Goal: Download file/media

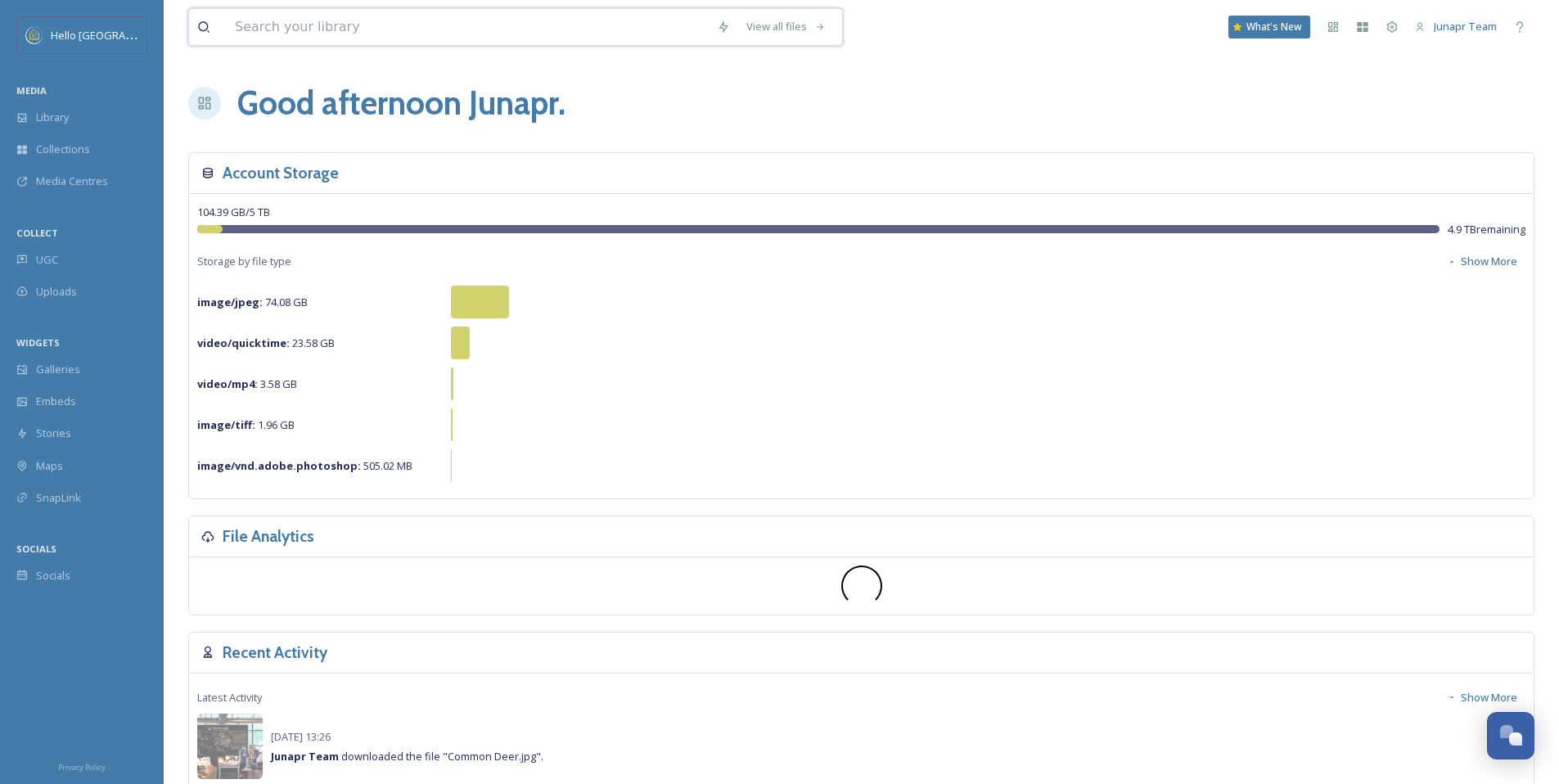
click at [286, 27] on input at bounding box center [467, 27] width 482 height 36
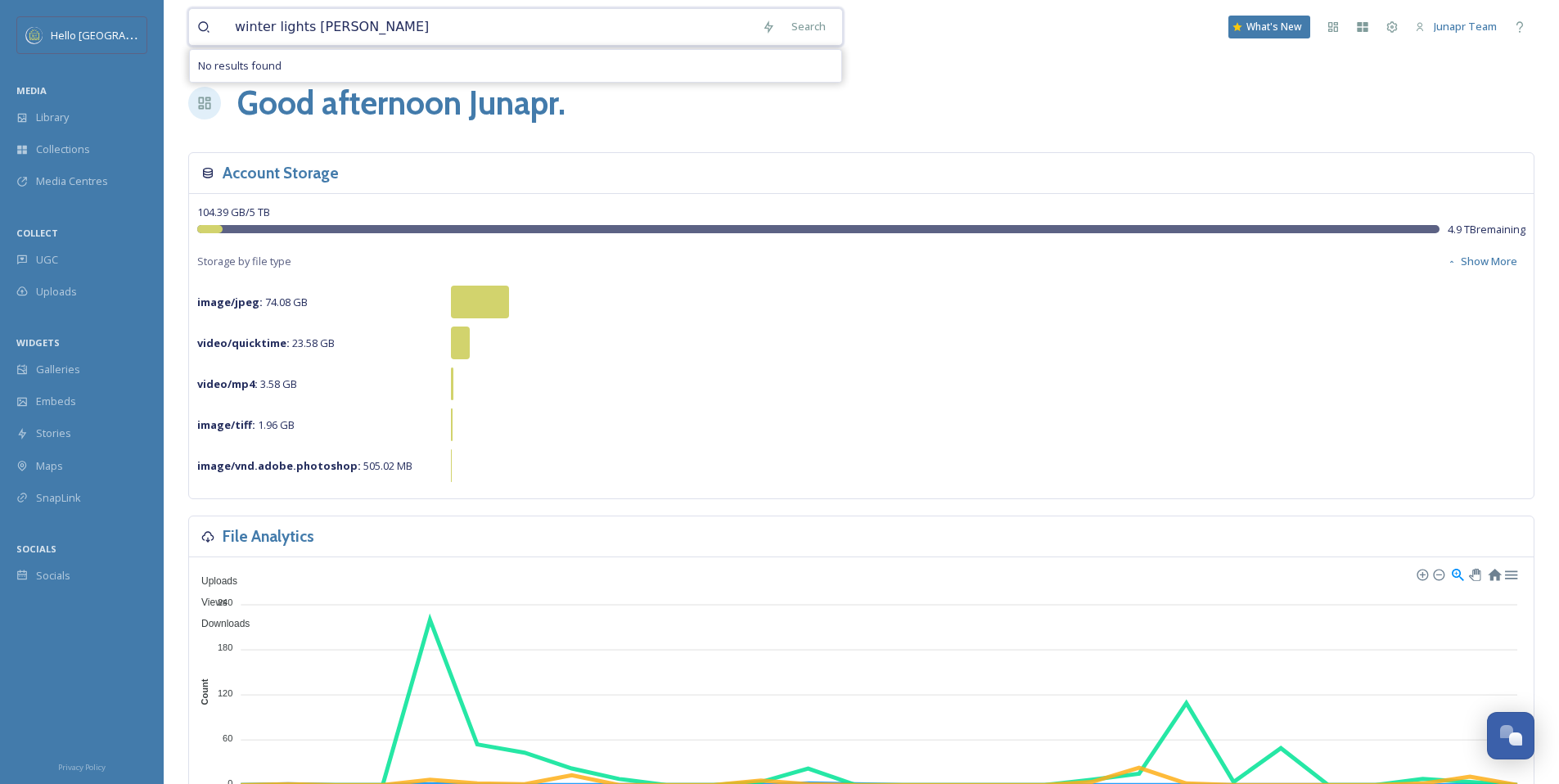
type input "winter lights shelburne"
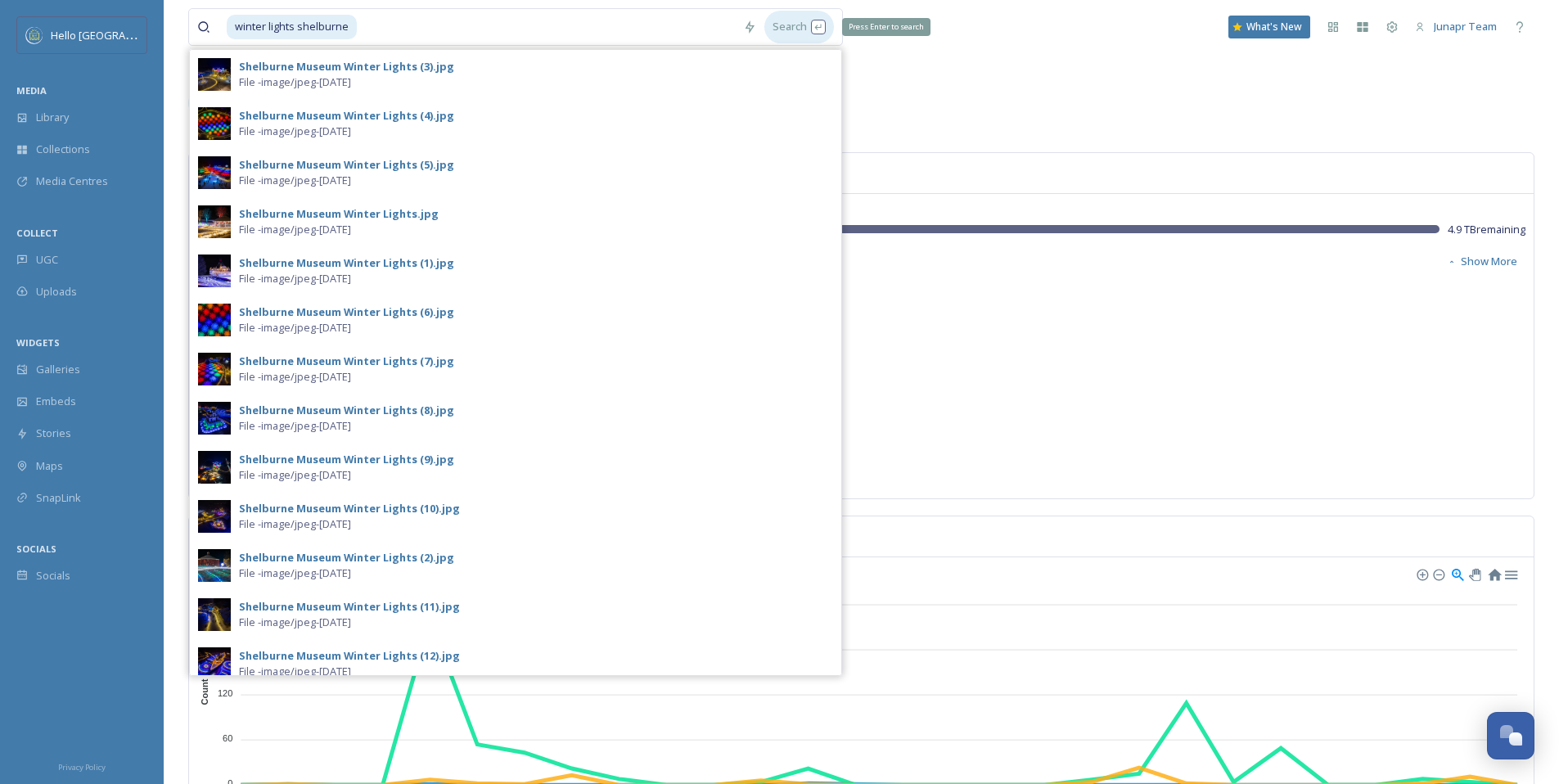
click at [813, 30] on div "Search Press Enter to search" at bounding box center [799, 27] width 69 height 32
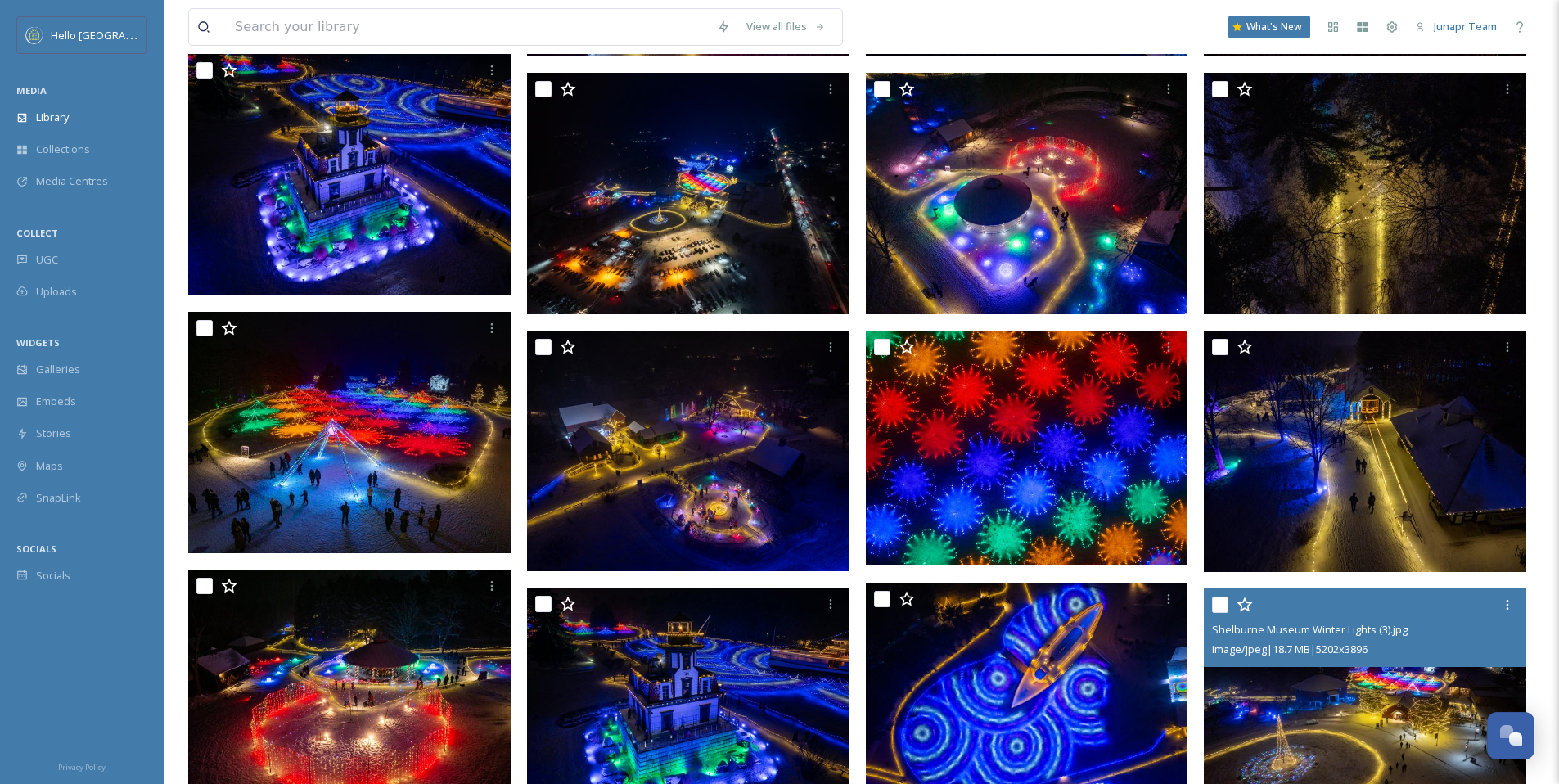
scroll to position [896, 0]
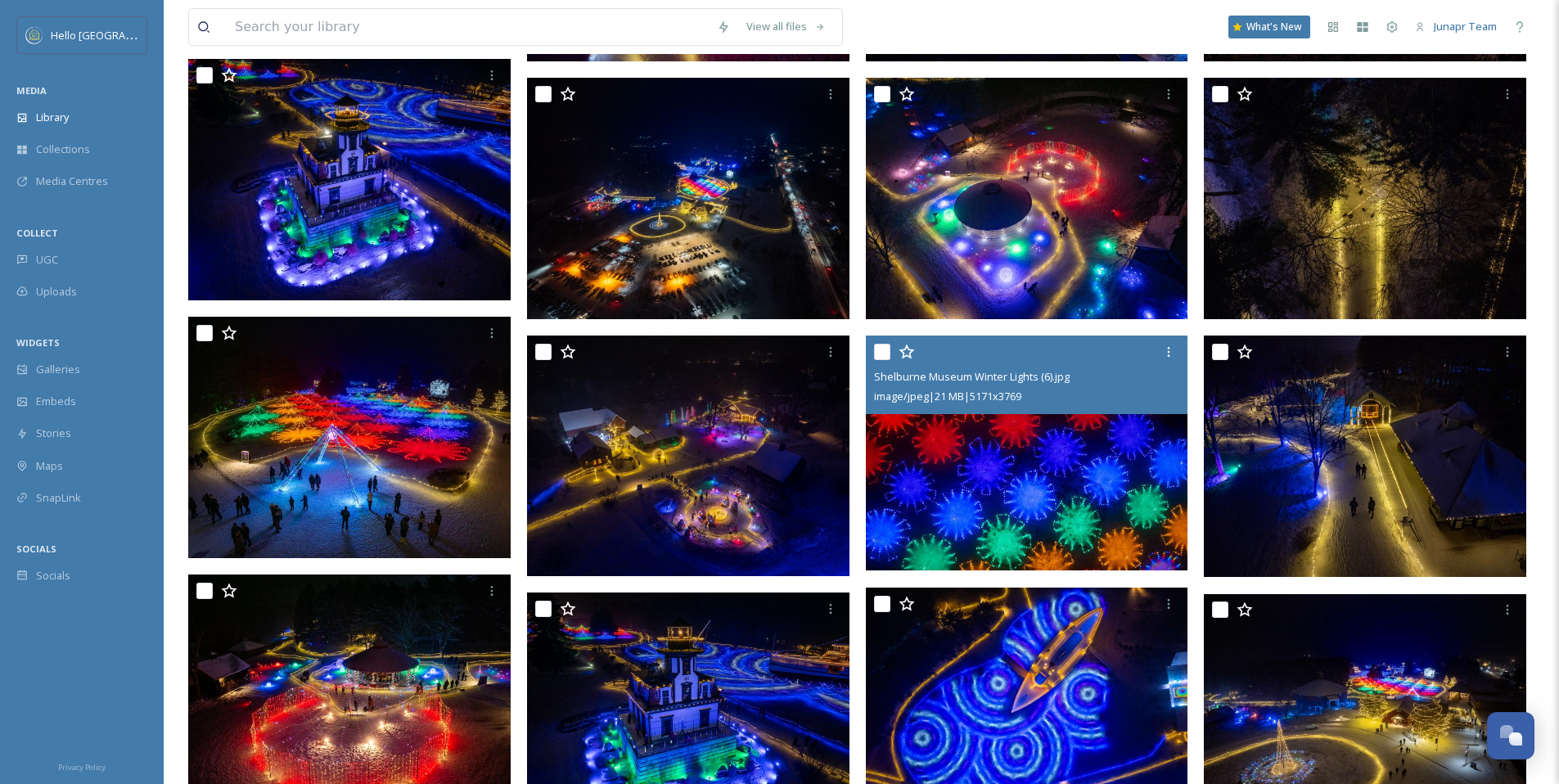
click at [885, 355] on input "checkbox" at bounding box center [882, 352] width 17 height 17
checkbox input "true"
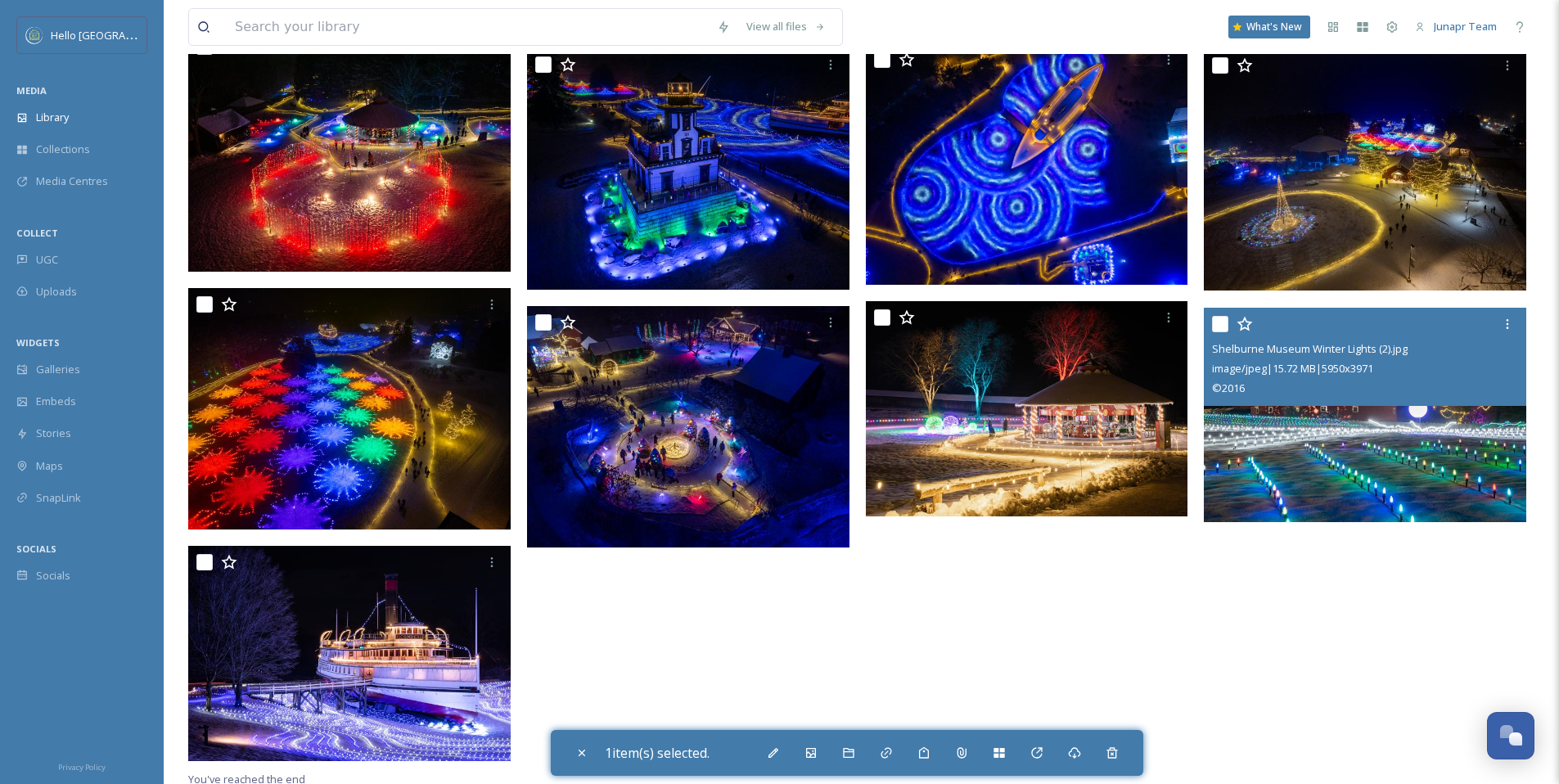
scroll to position [1445, 0]
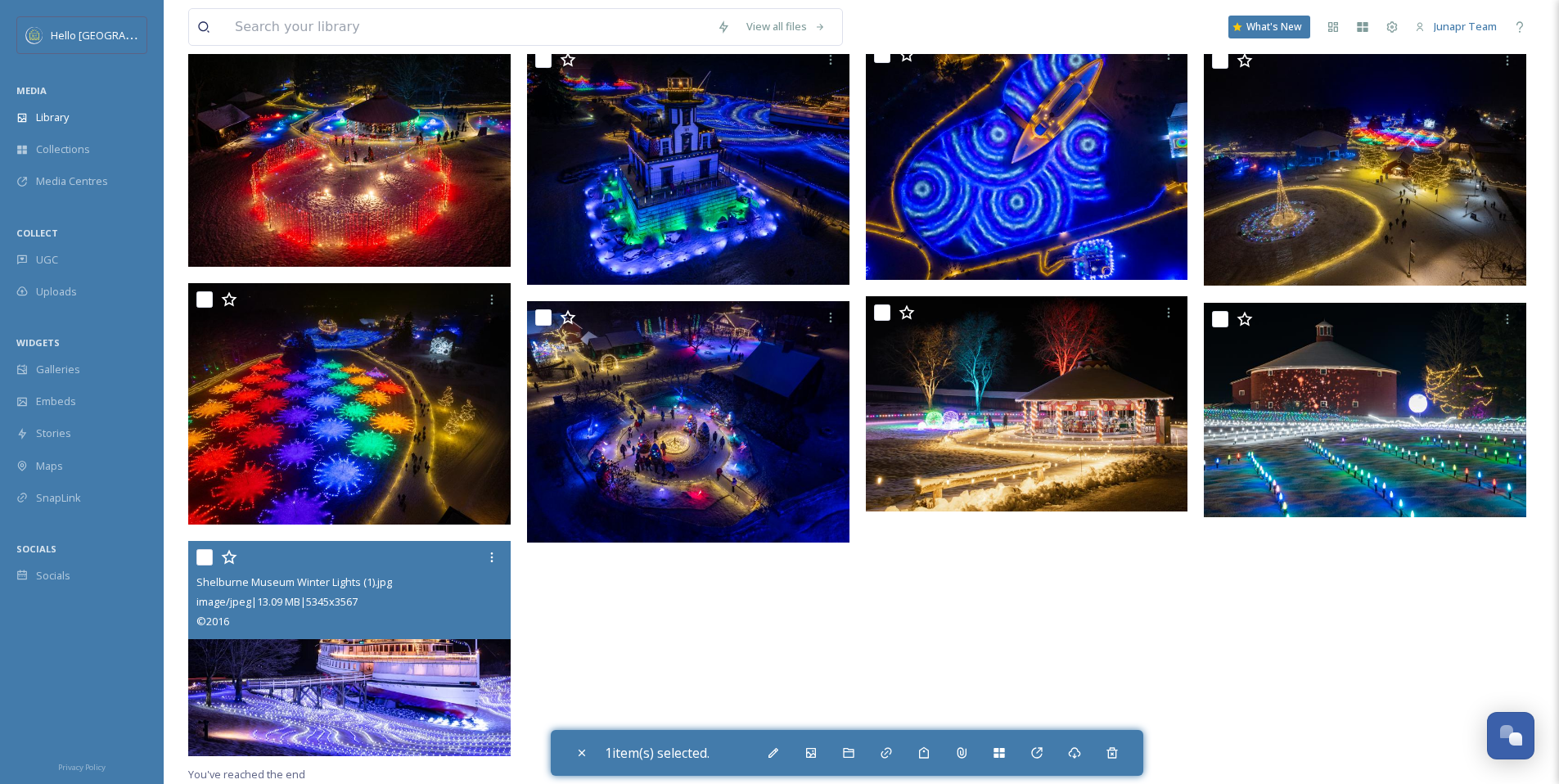
click at [203, 561] on input "checkbox" at bounding box center [204, 557] width 17 height 17
checkbox input "true"
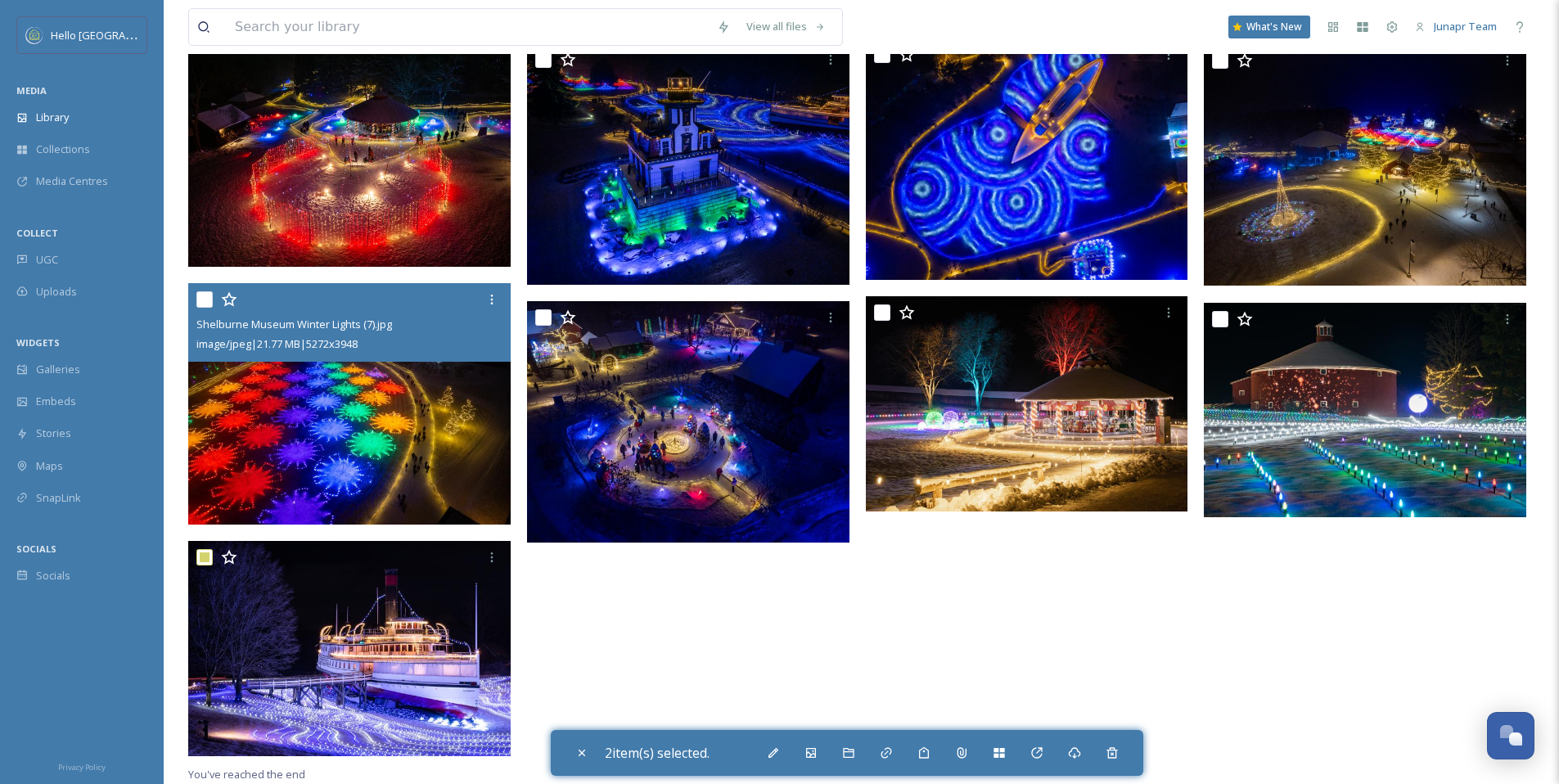
click at [202, 297] on input "checkbox" at bounding box center [204, 300] width 17 height 17
checkbox input "true"
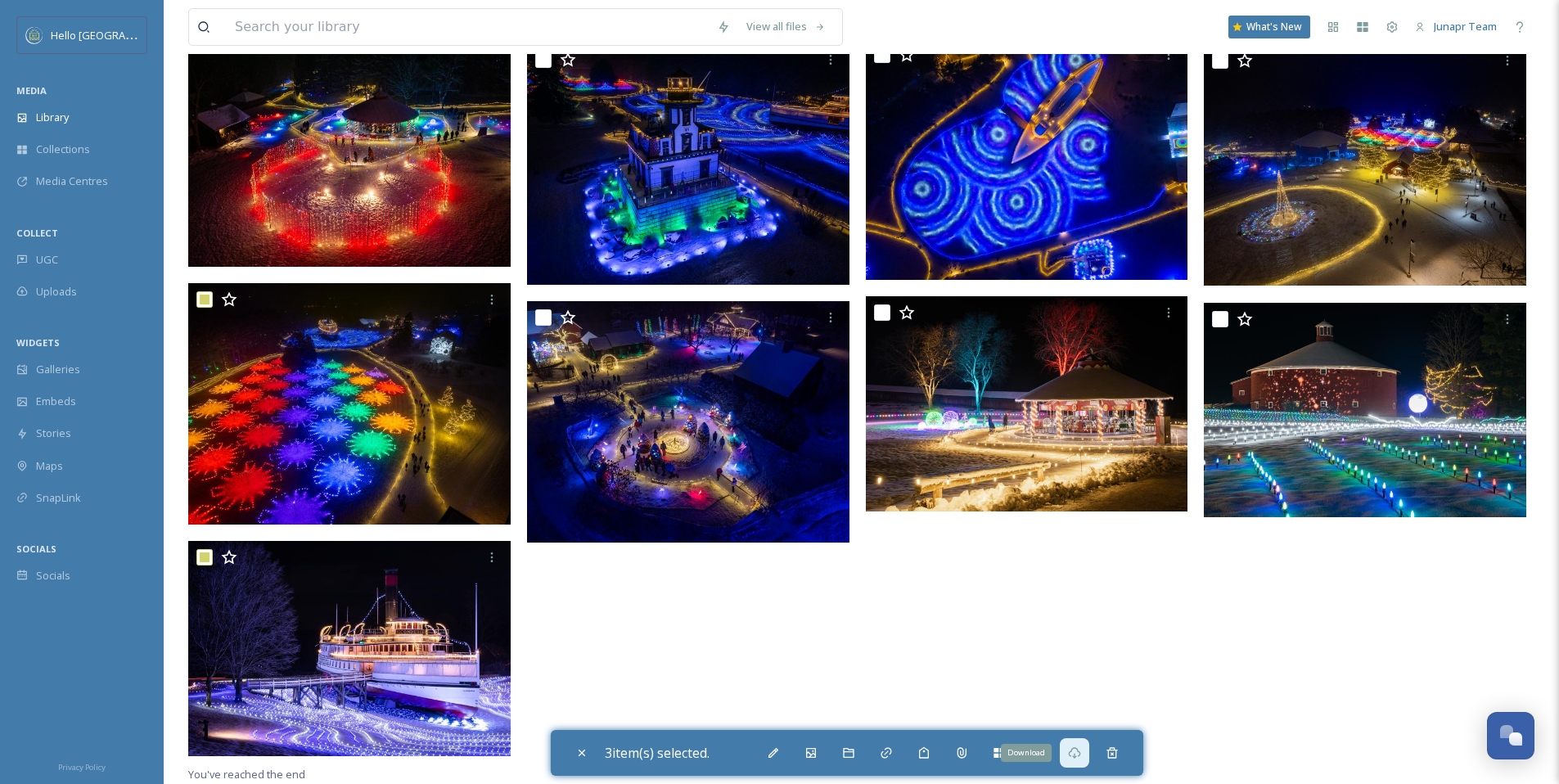
click at [1072, 757] on div "Download" at bounding box center [1074, 753] width 30 height 30
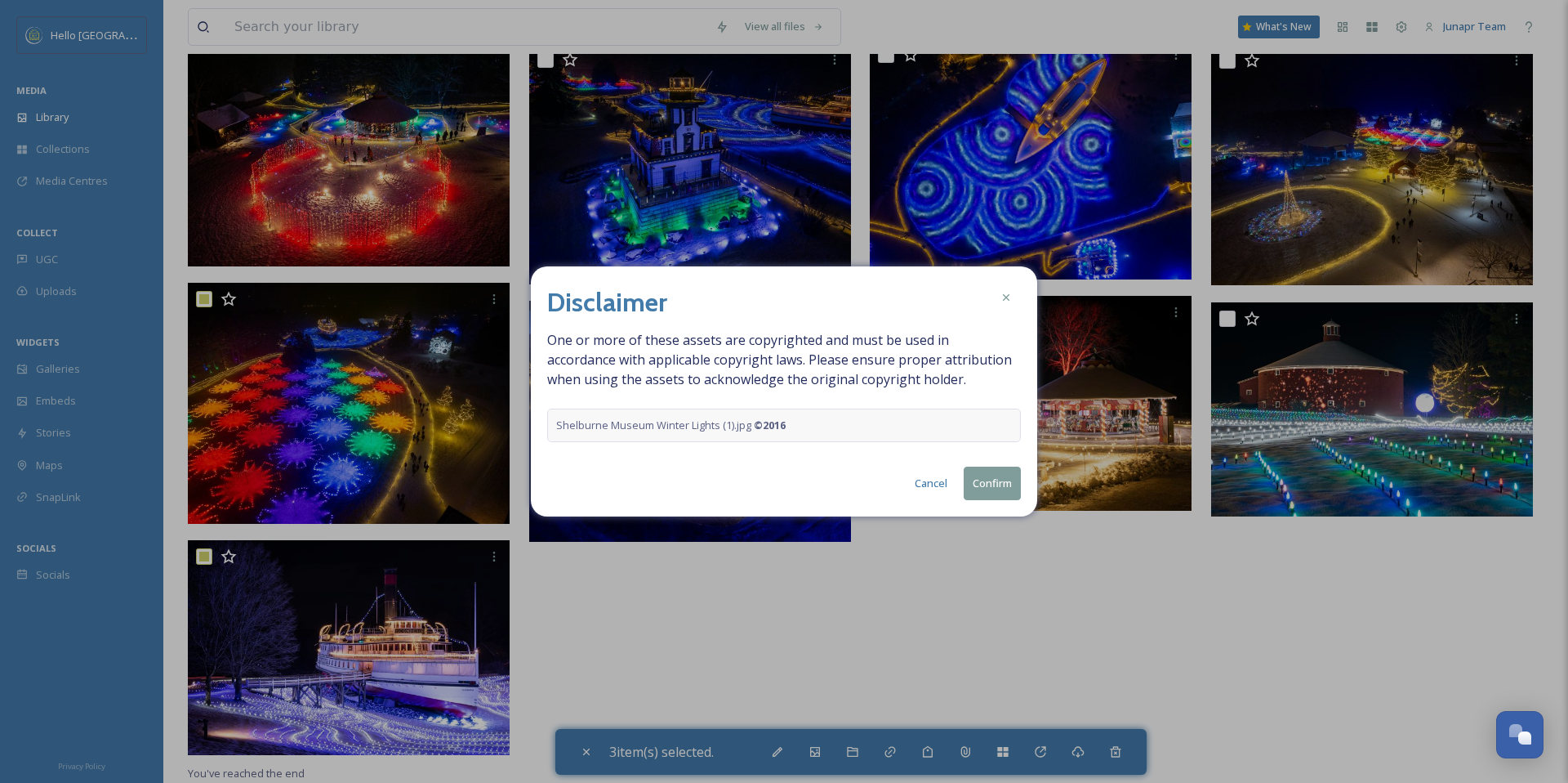
click at [1011, 493] on button "Confirm" at bounding box center [992, 483] width 57 height 33
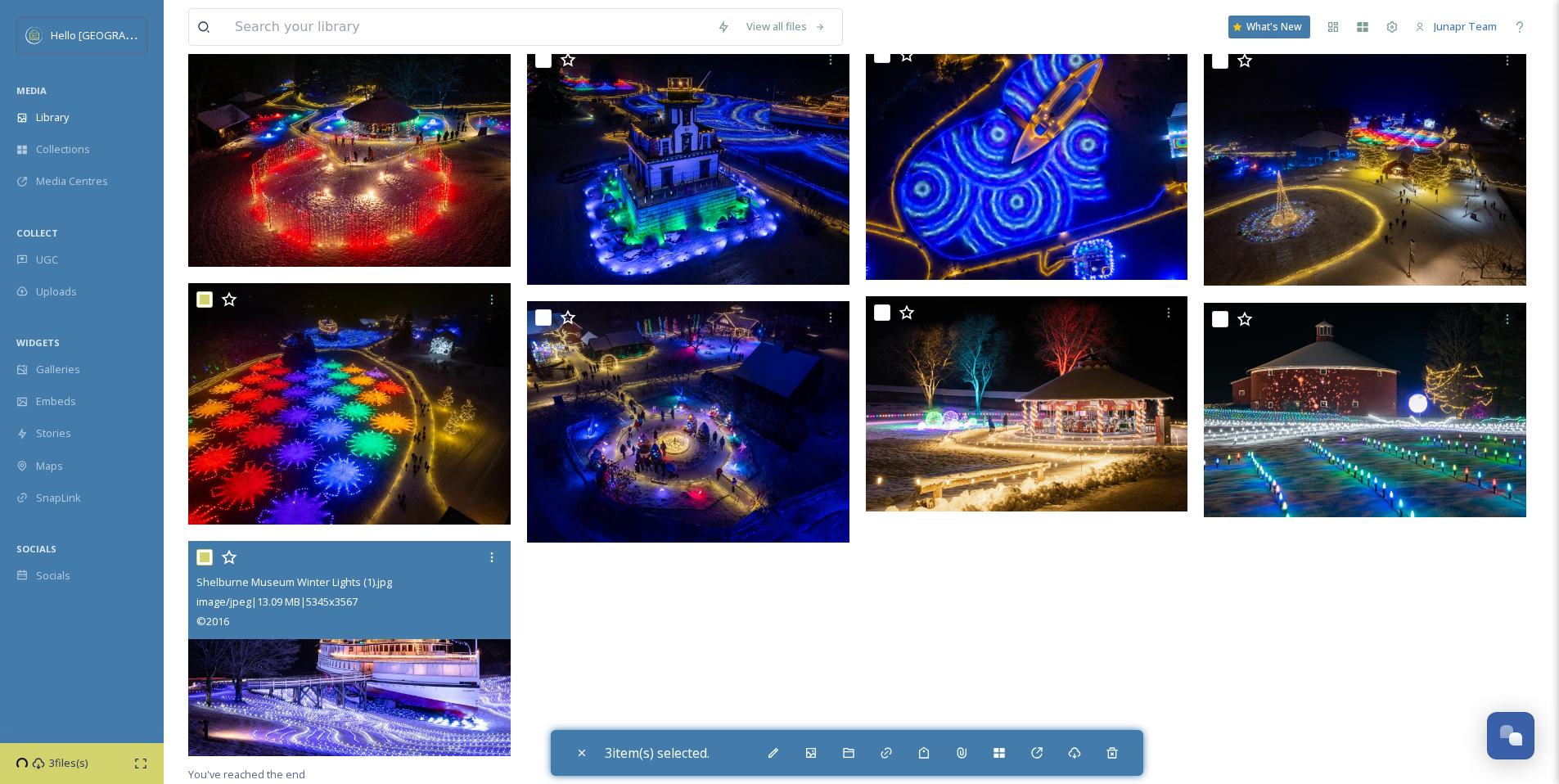
click at [420, 581] on div "Shelburne Museum Winter Lights (1).jpg" at bounding box center [350, 582] width 310 height 19
click at [436, 672] on img at bounding box center [350, 648] width 323 height 215
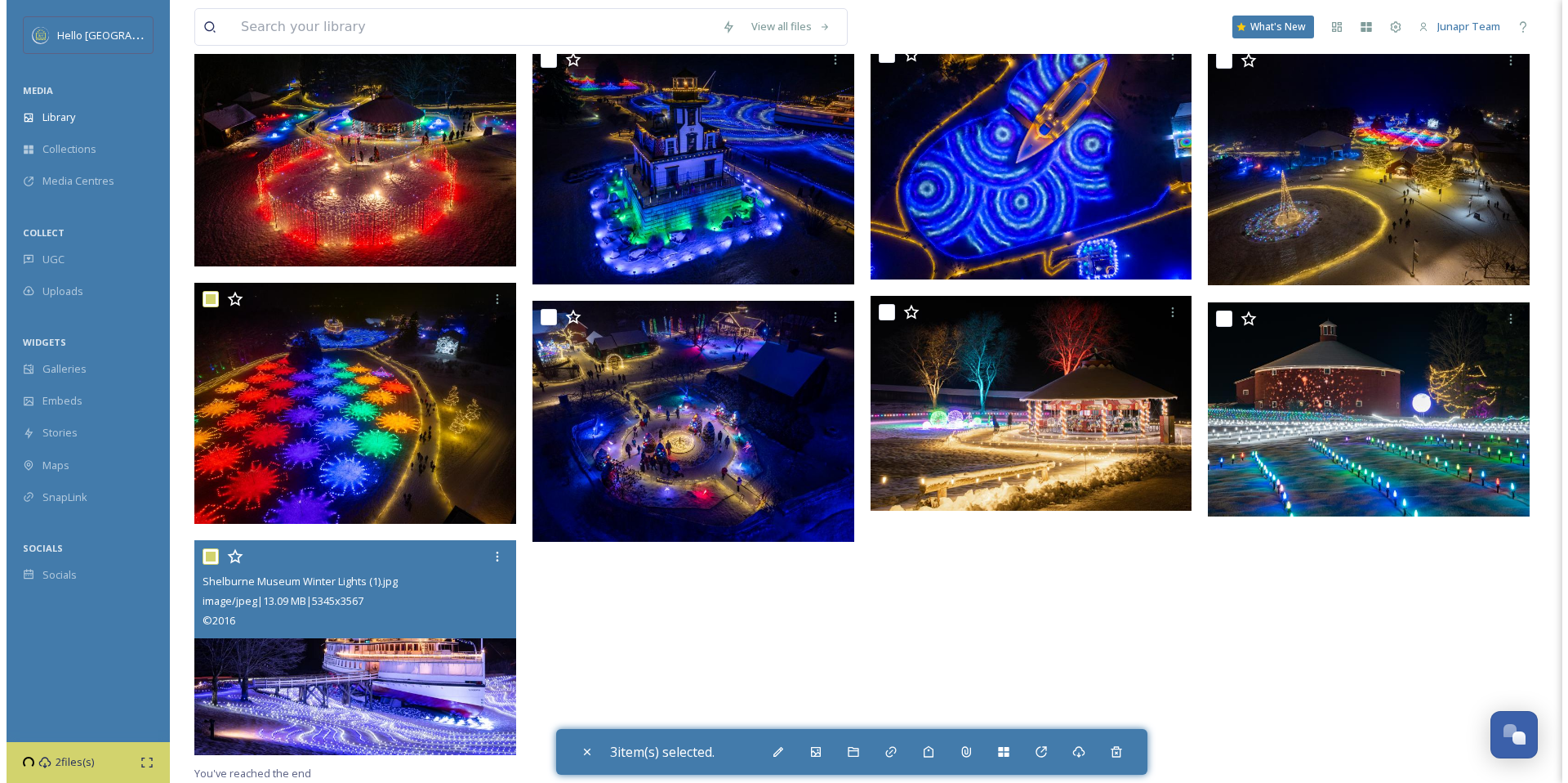
scroll to position [1230, 0]
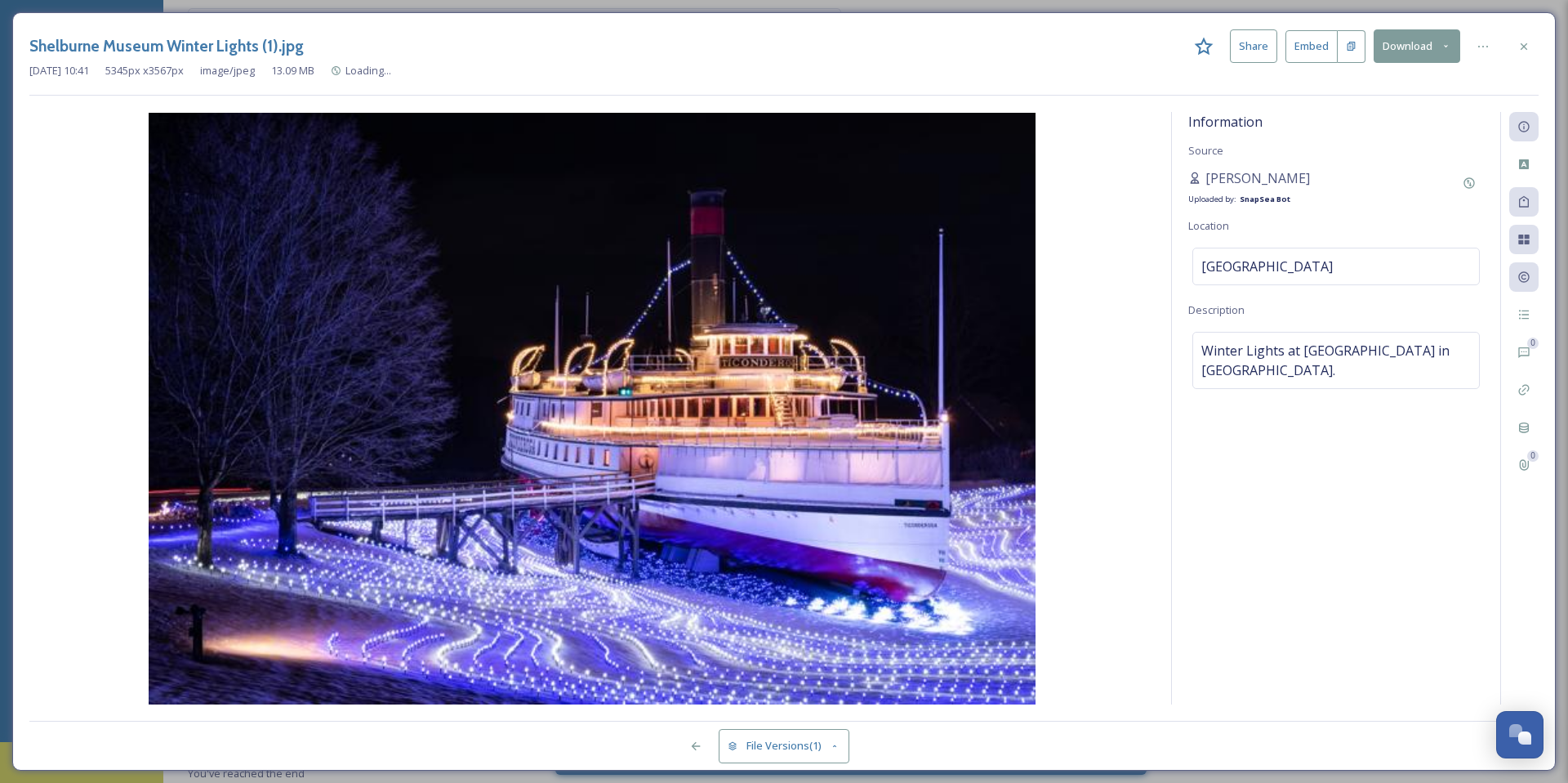
click at [435, 671] on img at bounding box center [592, 408] width 1126 height 592
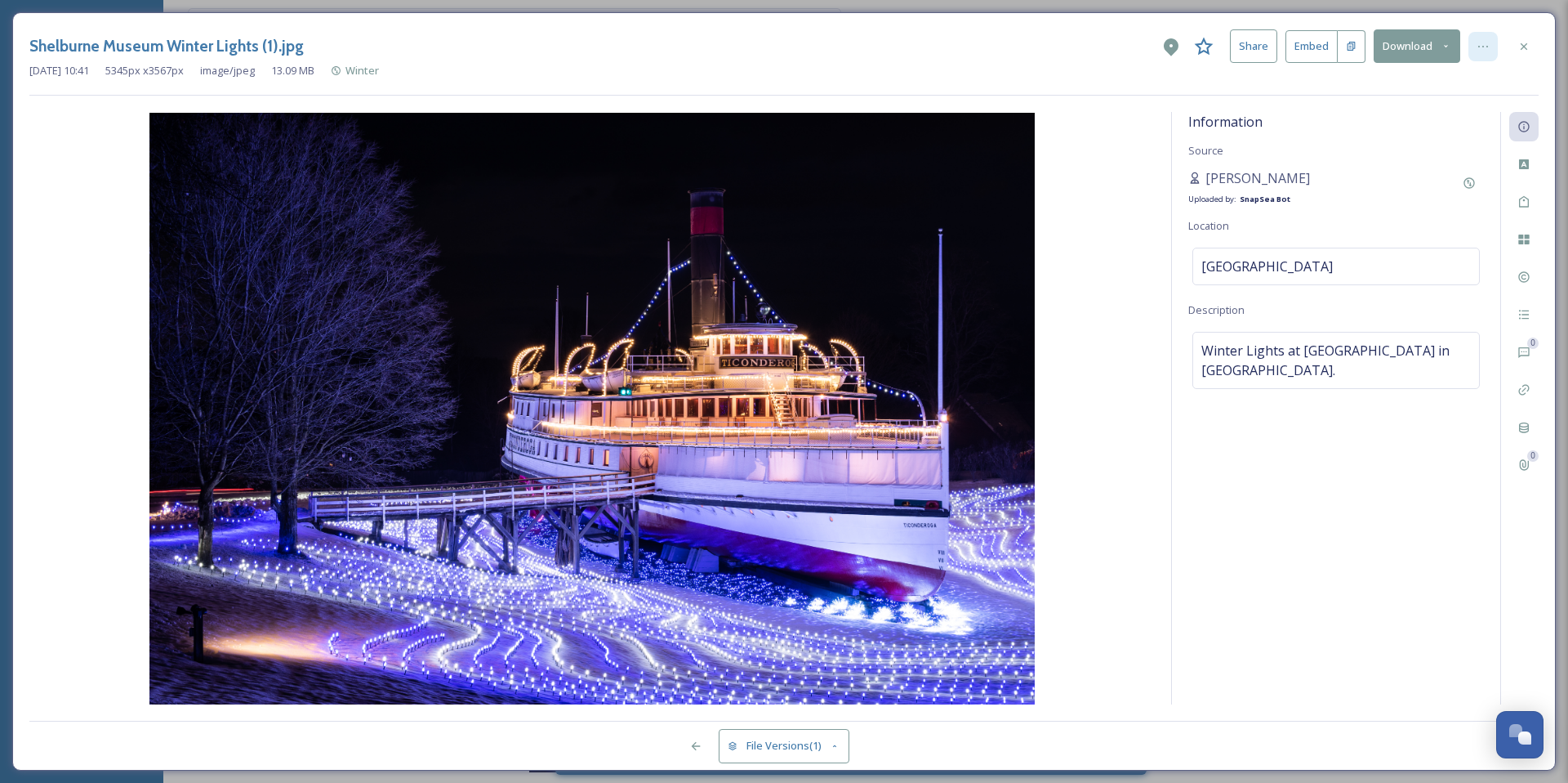
click at [1475, 42] on div at bounding box center [1483, 47] width 30 height 30
click at [1485, 42] on icon at bounding box center [1483, 46] width 13 height 13
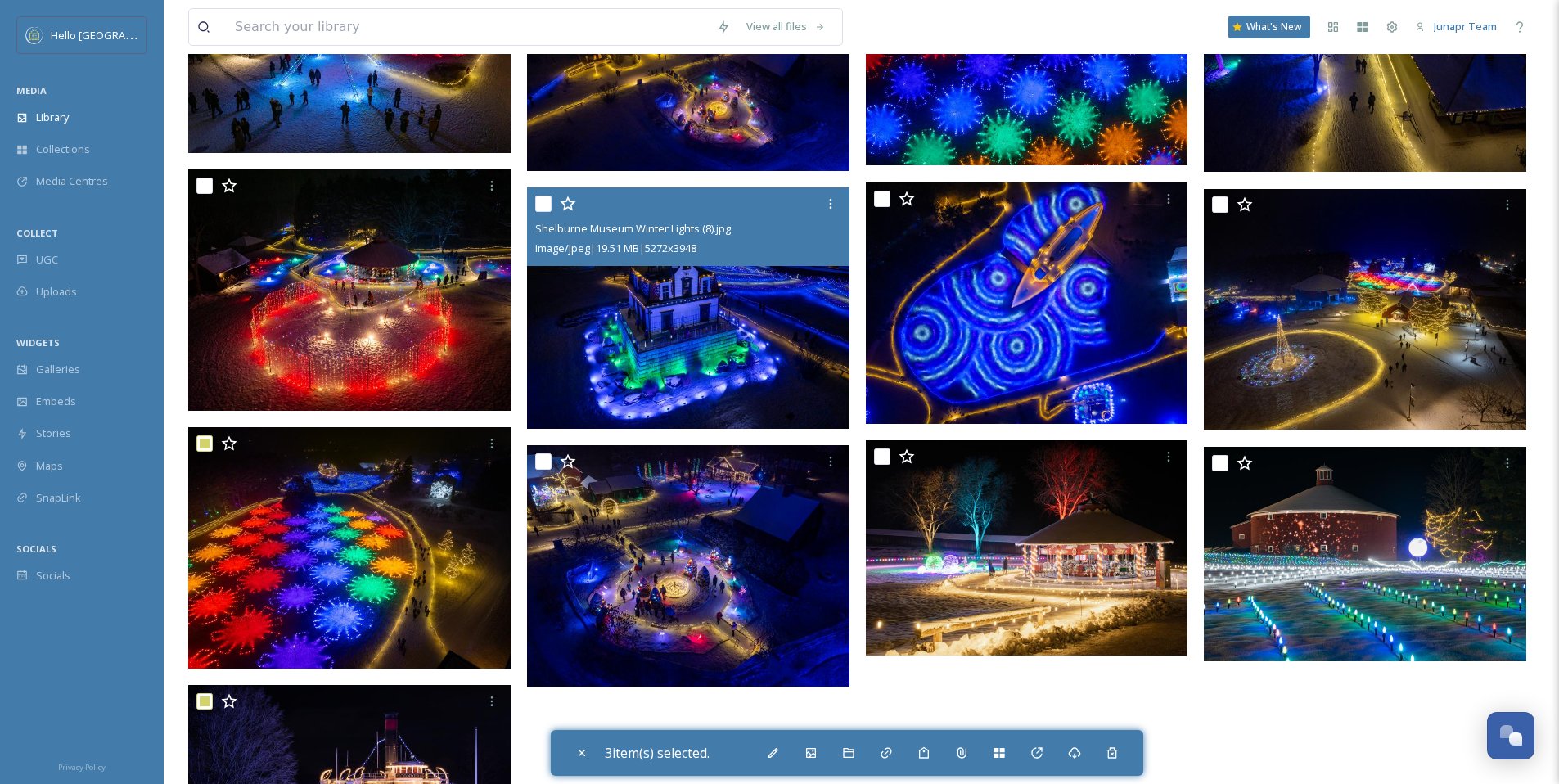
scroll to position [1445, 0]
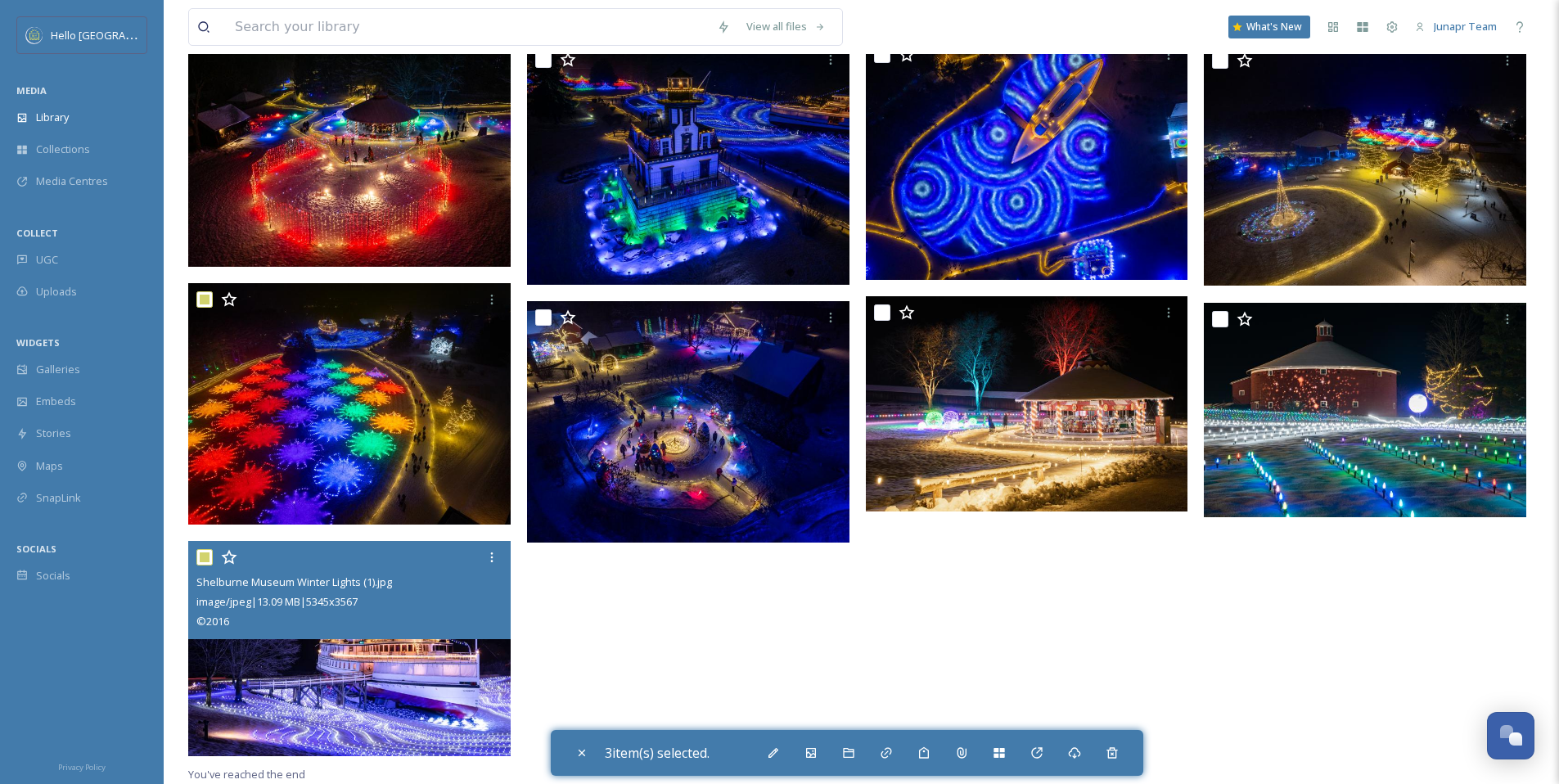
click at [325, 688] on img at bounding box center [350, 648] width 323 height 215
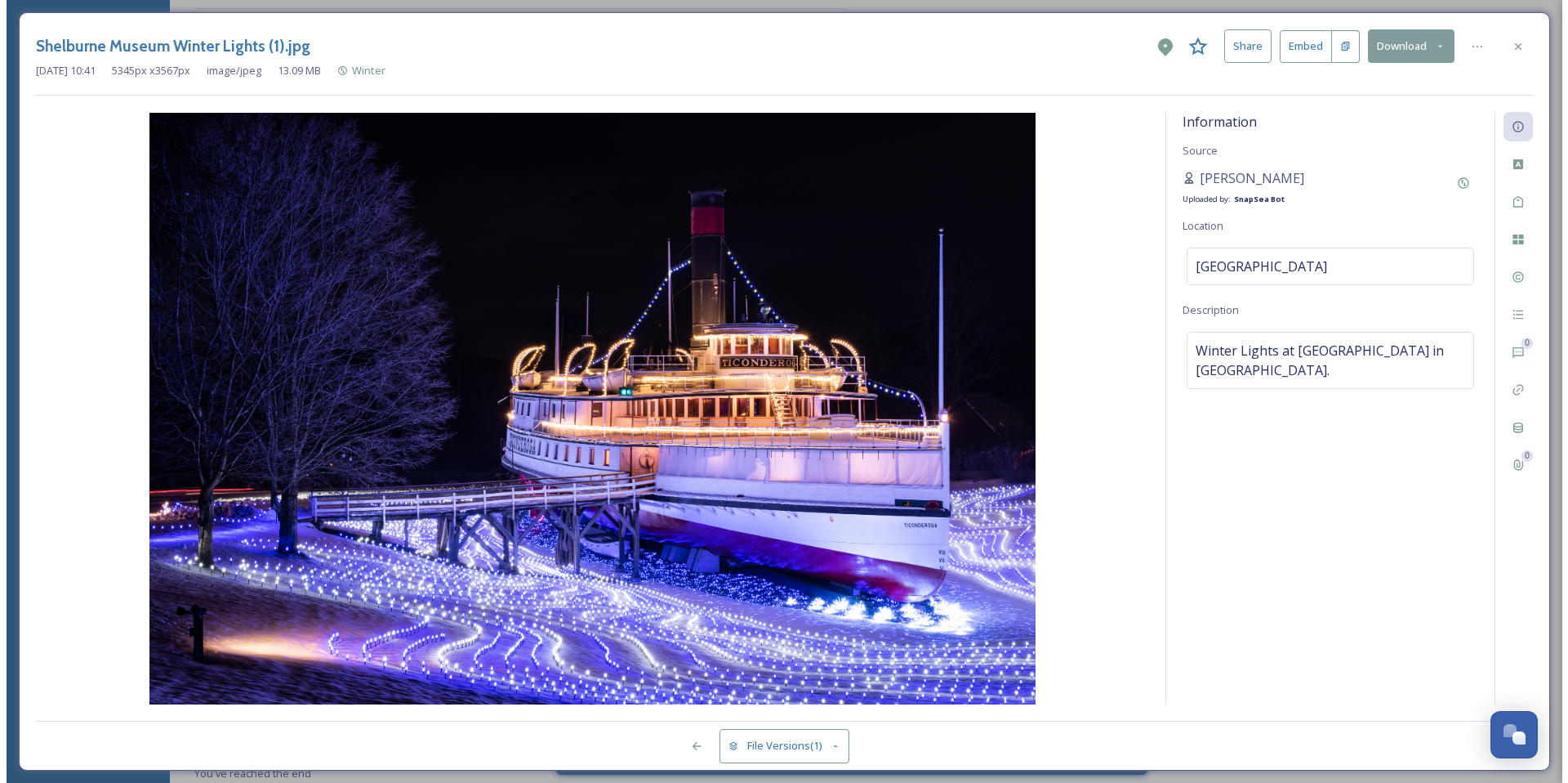
scroll to position [1230, 0]
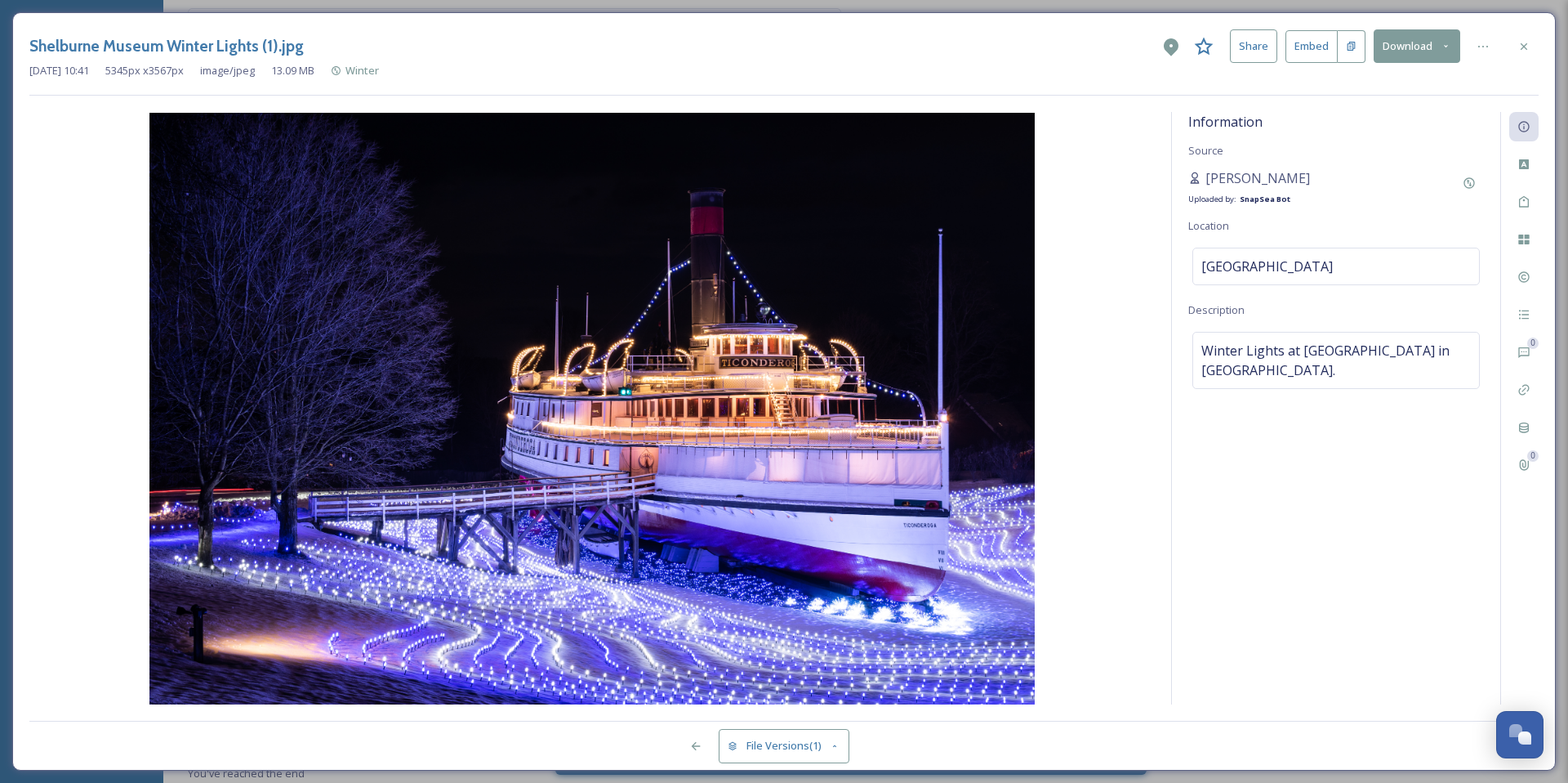
click at [325, 687] on img at bounding box center [592, 408] width 1126 height 592
drag, startPoint x: 1307, startPoint y: 177, endPoint x: 1193, endPoint y: 174, distance: 114.0
click at [1193, 174] on div "[PERSON_NAME] Uploaded by: SnapSea Bot" at bounding box center [1336, 187] width 295 height 39
copy span "[PERSON_NAME]"
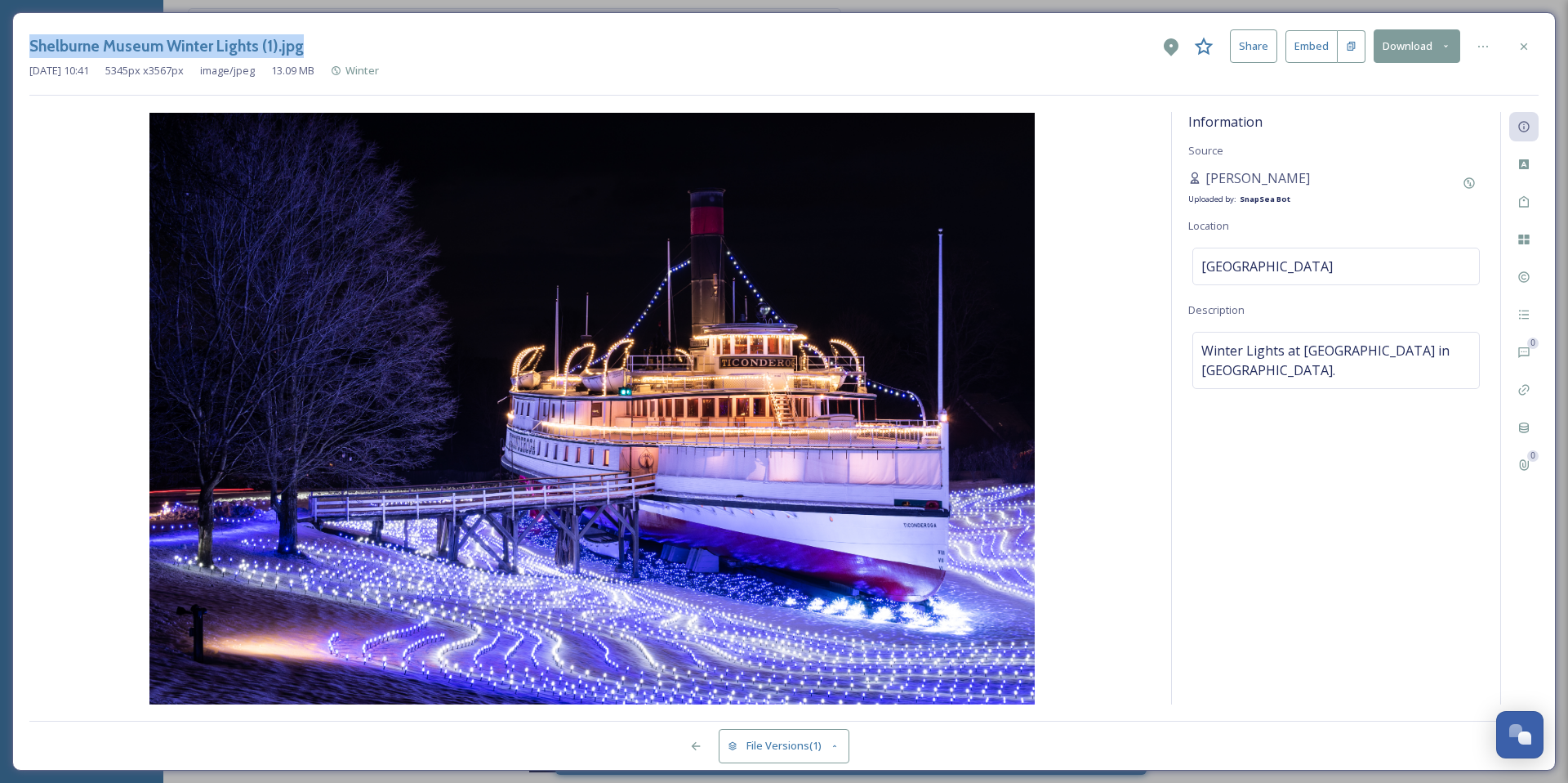
drag, startPoint x: 345, startPoint y: 54, endPoint x: -46, endPoint y: 44, distance: 391.1
copy div "Shelburne Museum Winter Lights (1).jpg"
drag, startPoint x: 1302, startPoint y: 177, endPoint x: 1200, endPoint y: 178, distance: 102.0
click at [1200, 178] on div "[PERSON_NAME] Uploaded by: SnapSea Bot" at bounding box center [1336, 187] width 295 height 39
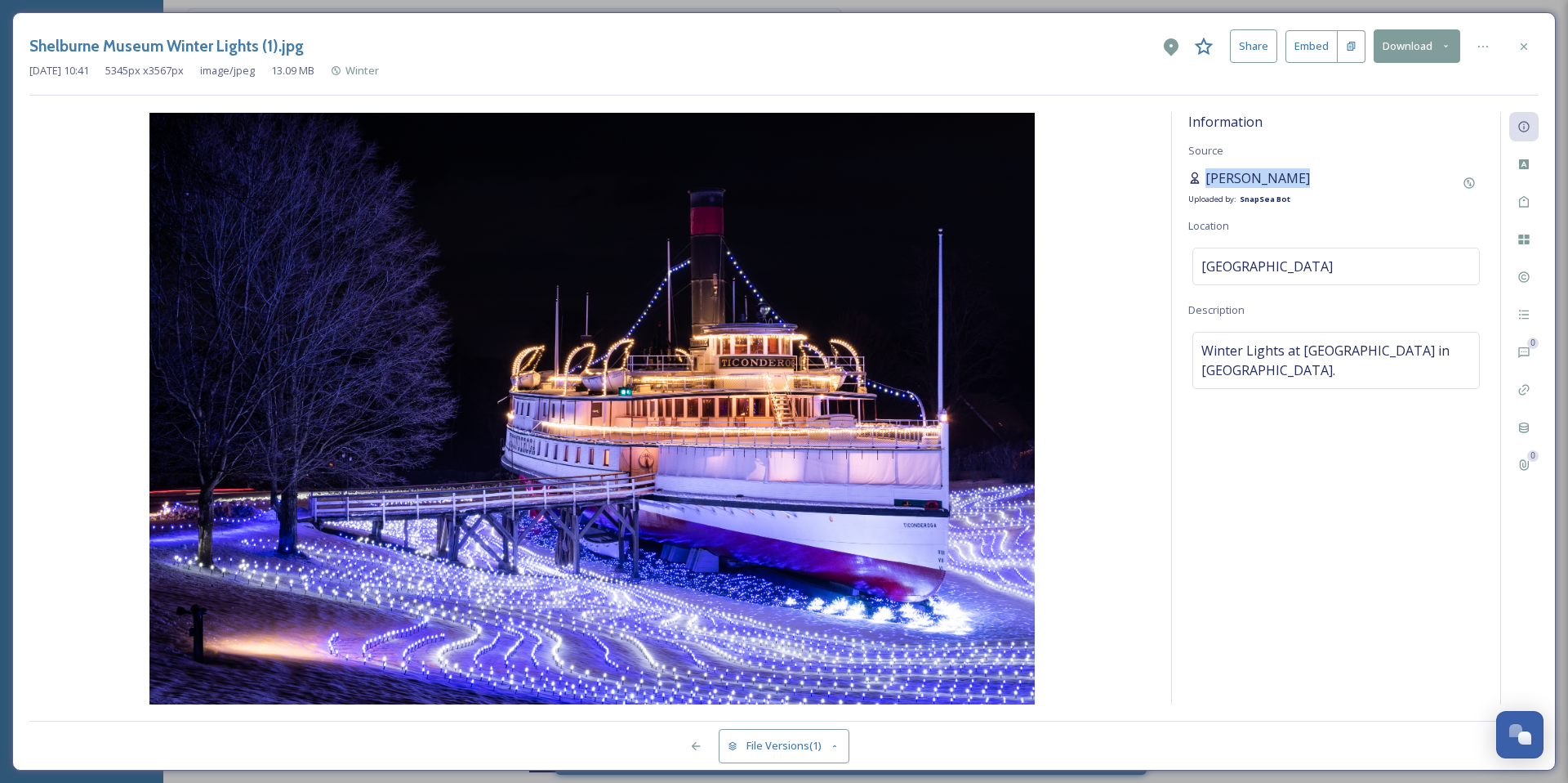
copy span "[PERSON_NAME]"
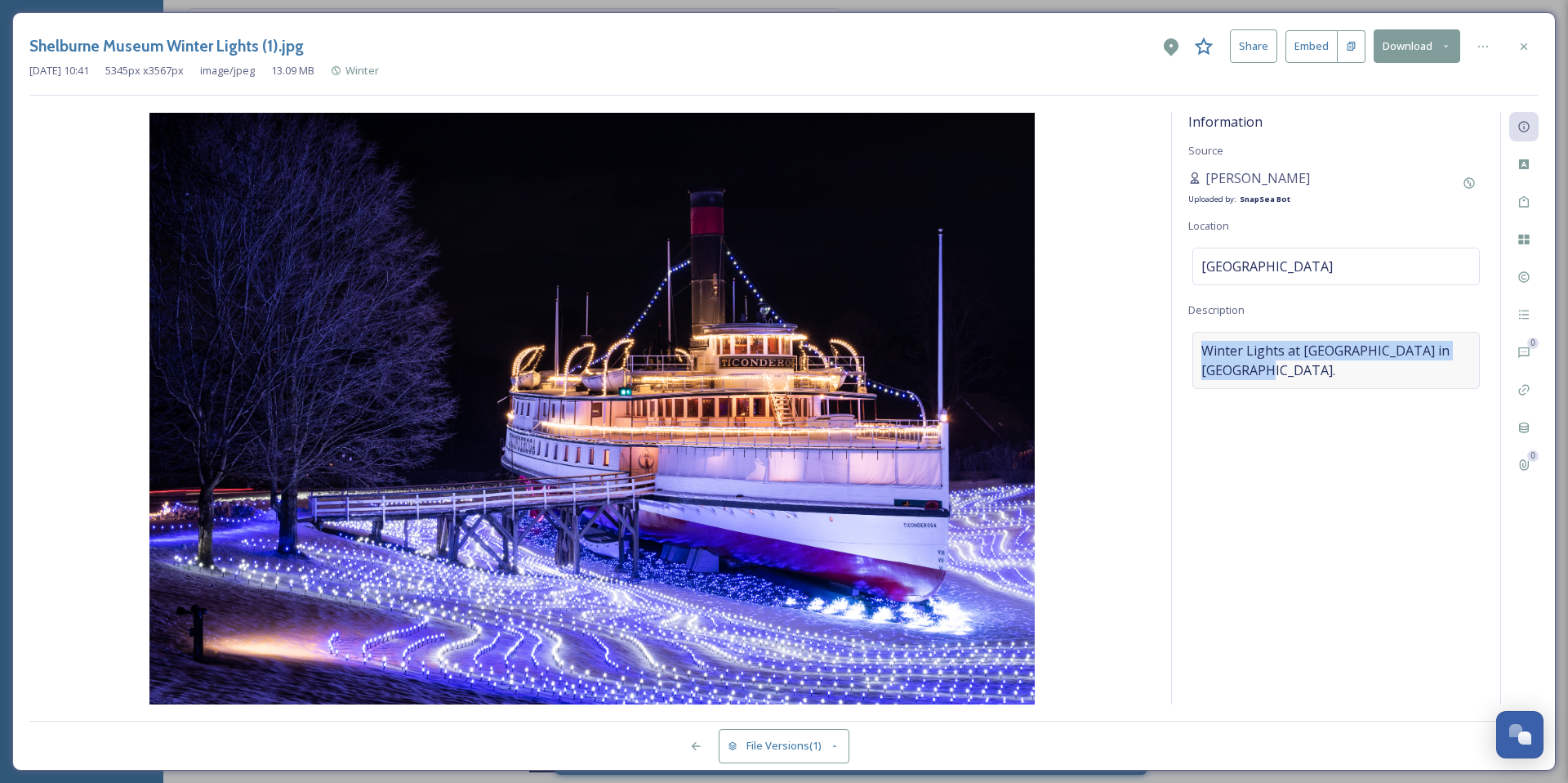
drag, startPoint x: 1282, startPoint y: 373, endPoint x: 1196, endPoint y: 343, distance: 91.1
click at [1196, 343] on div "Winter Lights at [GEOGRAPHIC_DATA] in [GEOGRAPHIC_DATA]." at bounding box center [1336, 360] width 288 height 57
copy span "Winter Lights at [GEOGRAPHIC_DATA] in [GEOGRAPHIC_DATA]."
drag, startPoint x: 1275, startPoint y: 369, endPoint x: 1187, endPoint y: 343, distance: 91.8
click at [1187, 343] on div "Information Source [PERSON_NAME] Uploaded by: SnapSea Bot Location [GEOGRAPHIC_…" at bounding box center [1336, 408] width 329 height 593
